Goal: Task Accomplishment & Management: Manage account settings

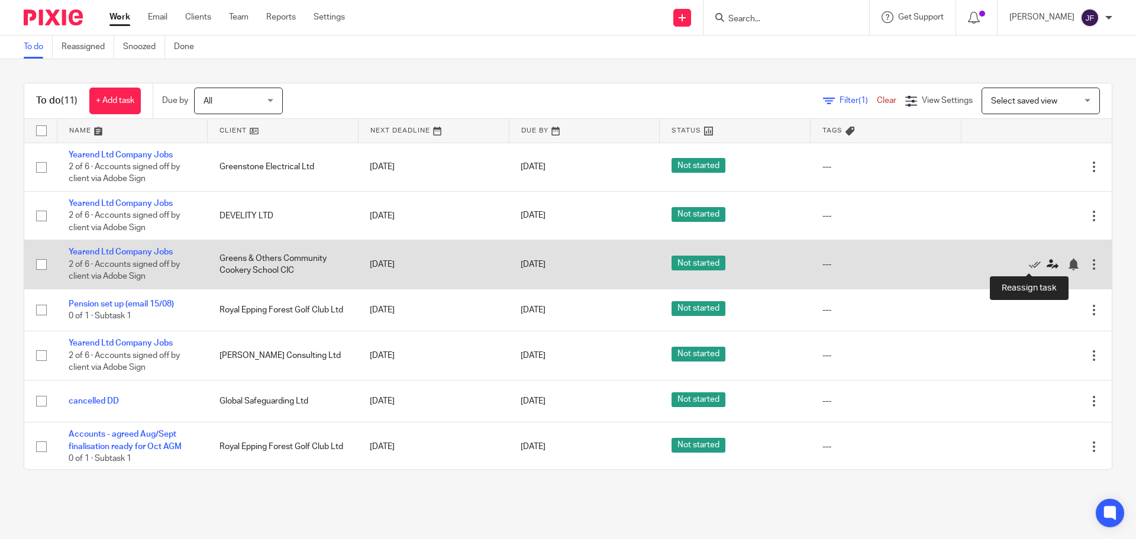
click at [1047, 266] on icon at bounding box center [1053, 265] width 12 height 12
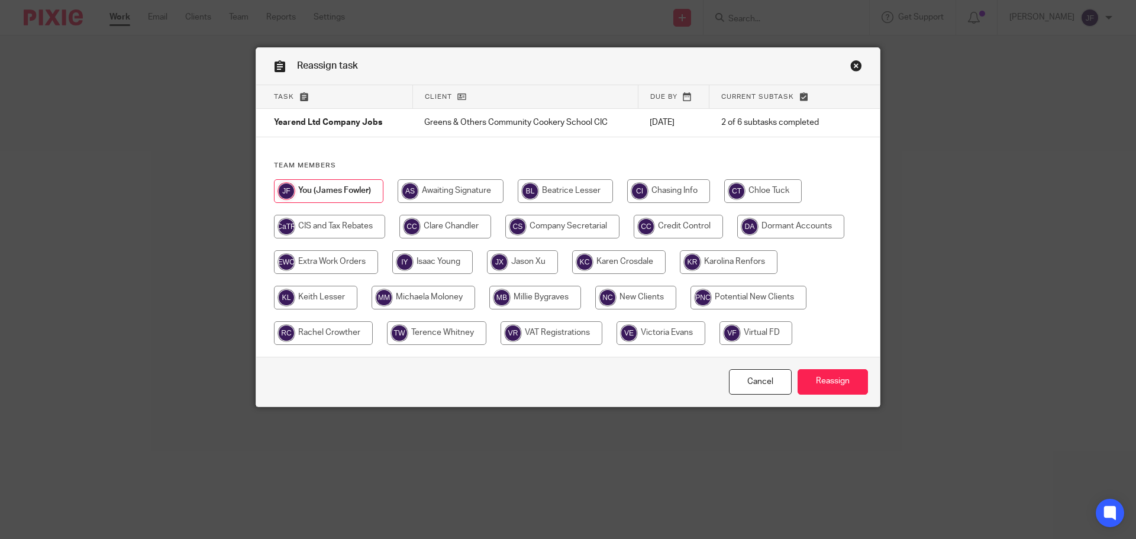
click at [755, 201] on input "radio" at bounding box center [763, 191] width 78 height 24
radio input "true"
click at [840, 391] on input "Reassign" at bounding box center [833, 381] width 70 height 25
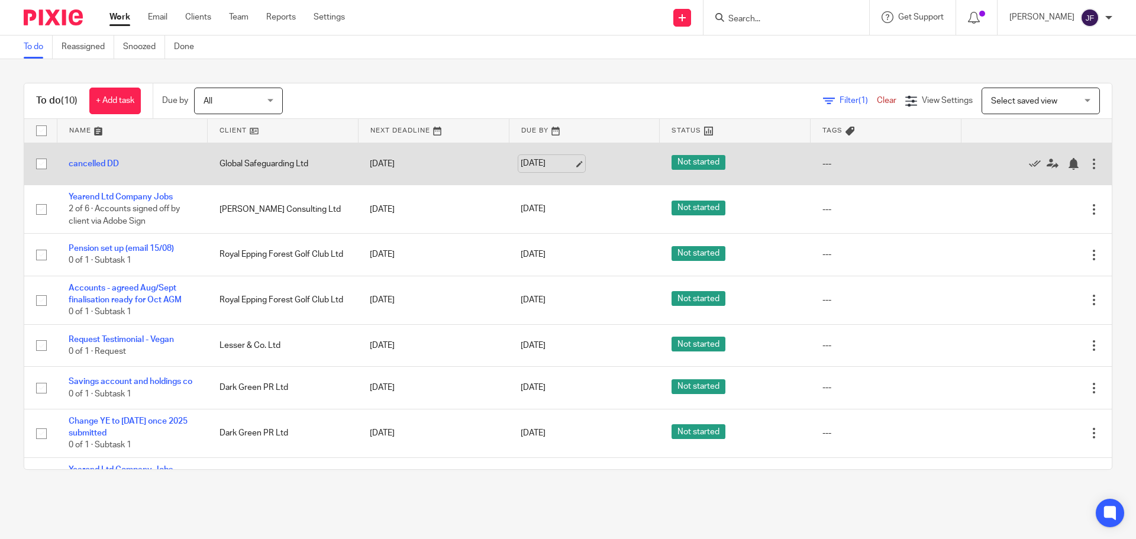
click at [537, 163] on link "[DATE]" at bounding box center [547, 163] width 53 height 12
click at [1067, 164] on div at bounding box center [1073, 164] width 12 height 12
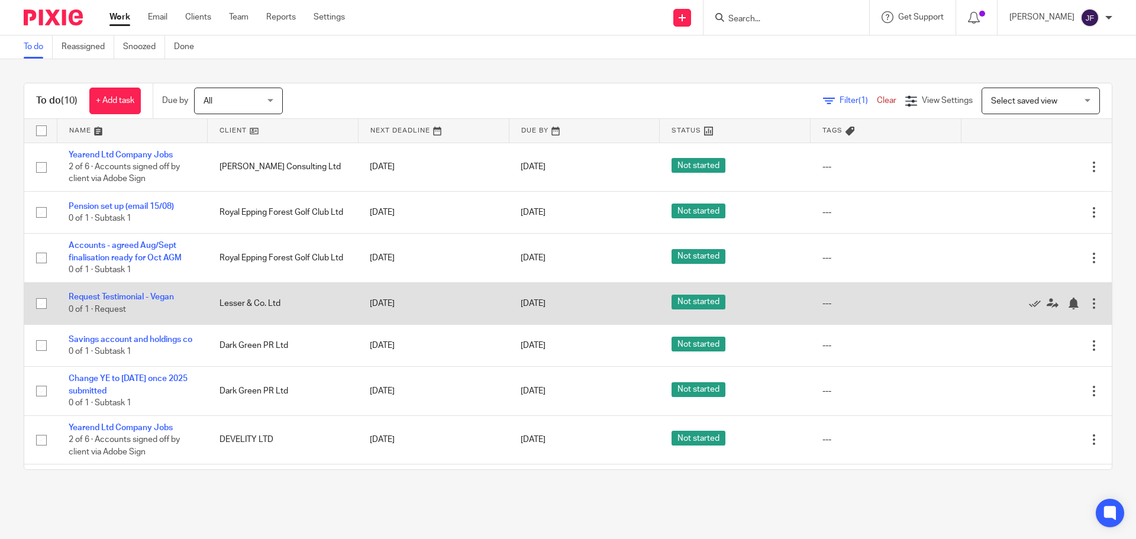
click at [1088, 302] on div at bounding box center [1094, 304] width 12 height 12
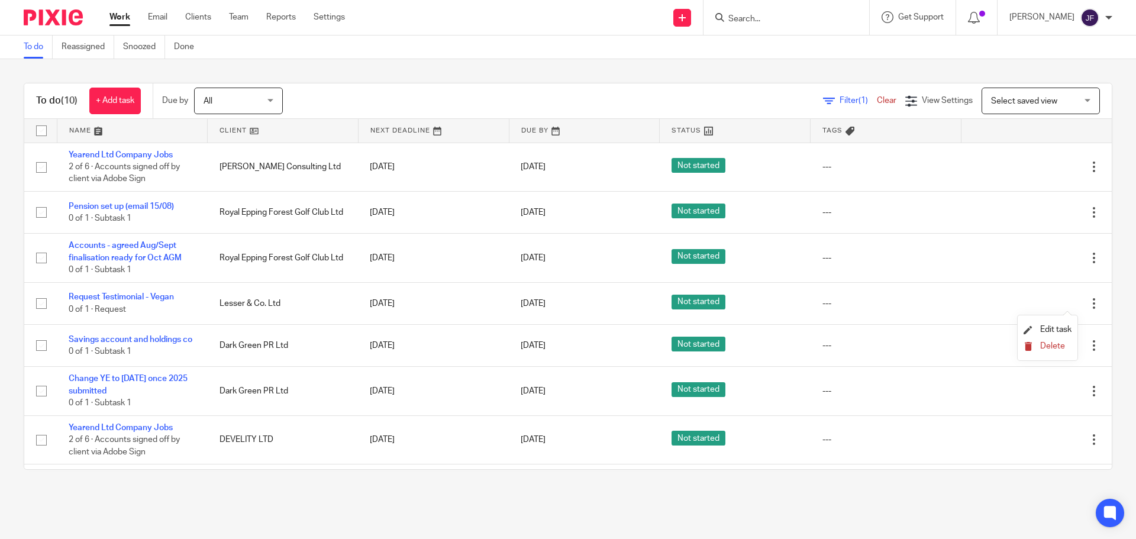
click at [1055, 343] on span "Delete" at bounding box center [1052, 346] width 25 height 8
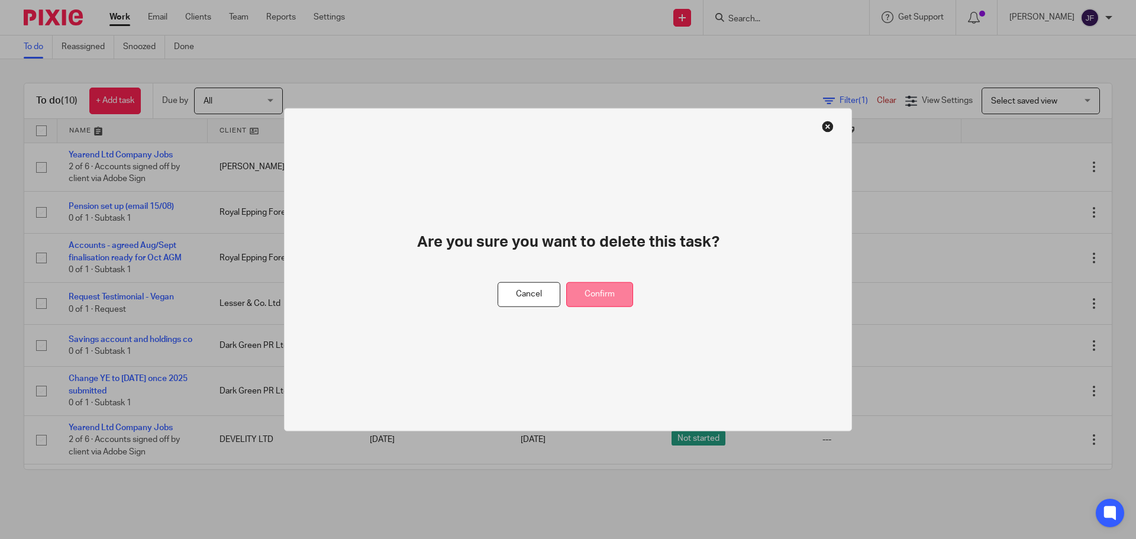
click at [619, 301] on button "Confirm" at bounding box center [599, 294] width 67 height 25
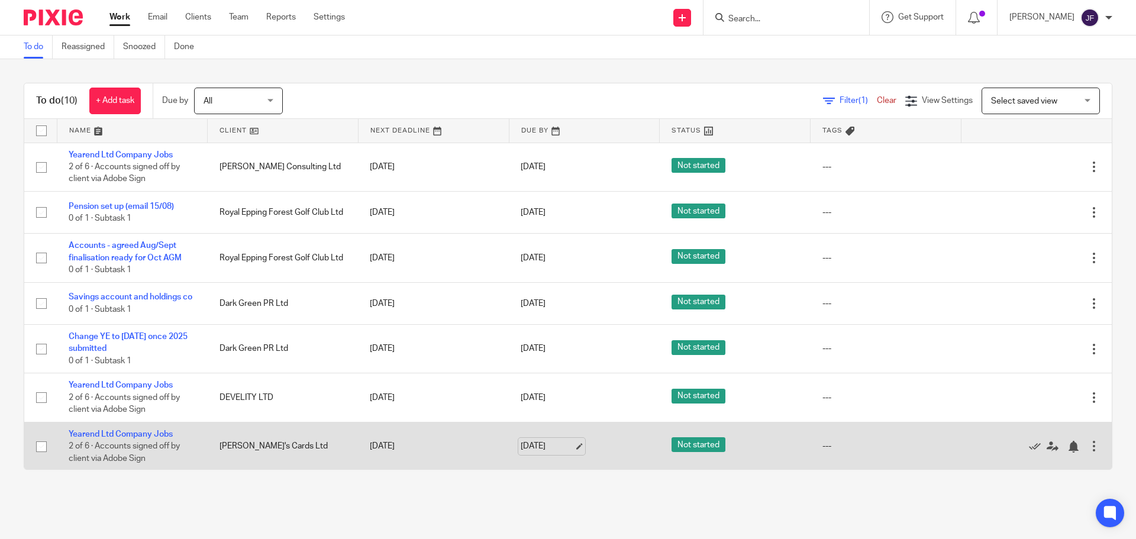
click at [521, 453] on link "[DATE]" at bounding box center [547, 446] width 53 height 12
